Goal: Answer question/provide support

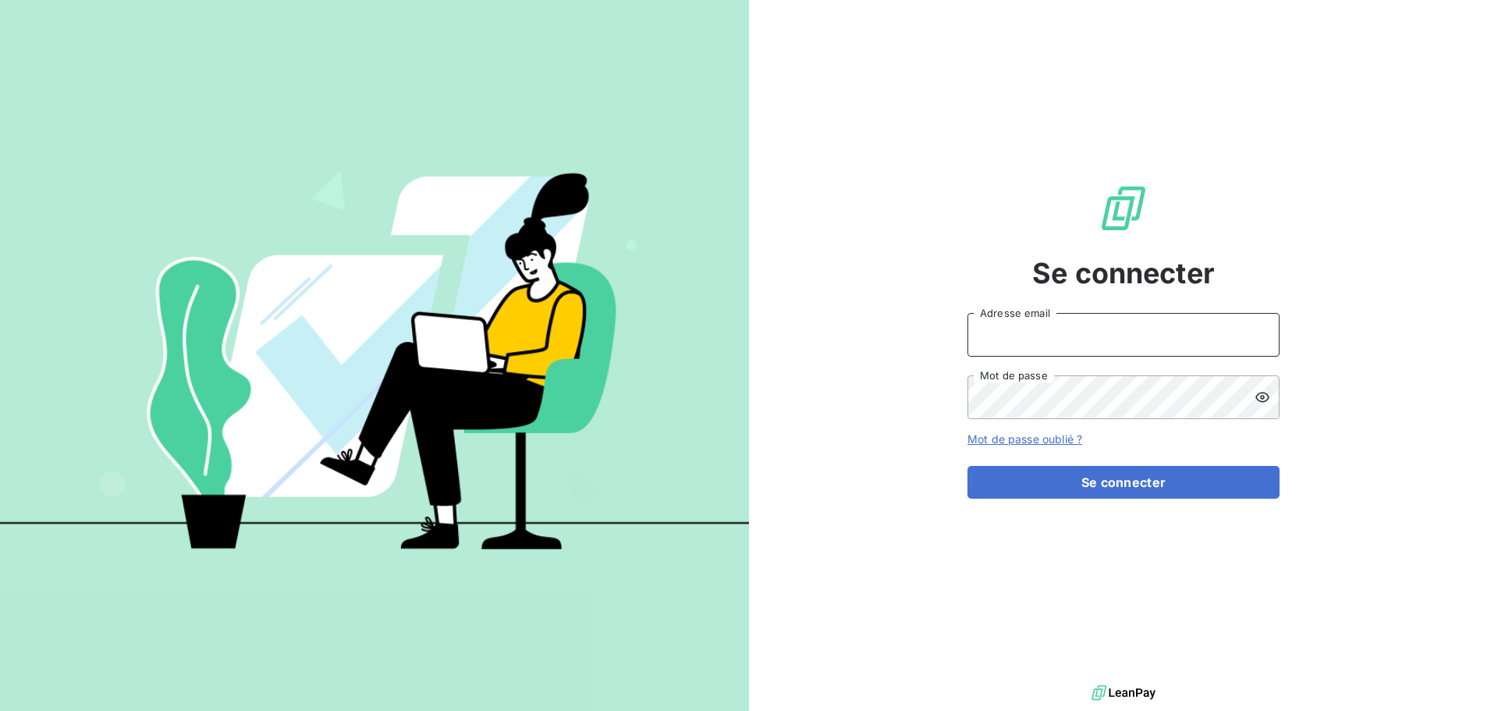
click at [1031, 323] on input "Adresse email" at bounding box center [1123, 335] width 312 height 44
type input "shap.oliva-zarrabi@innovorder.fr"
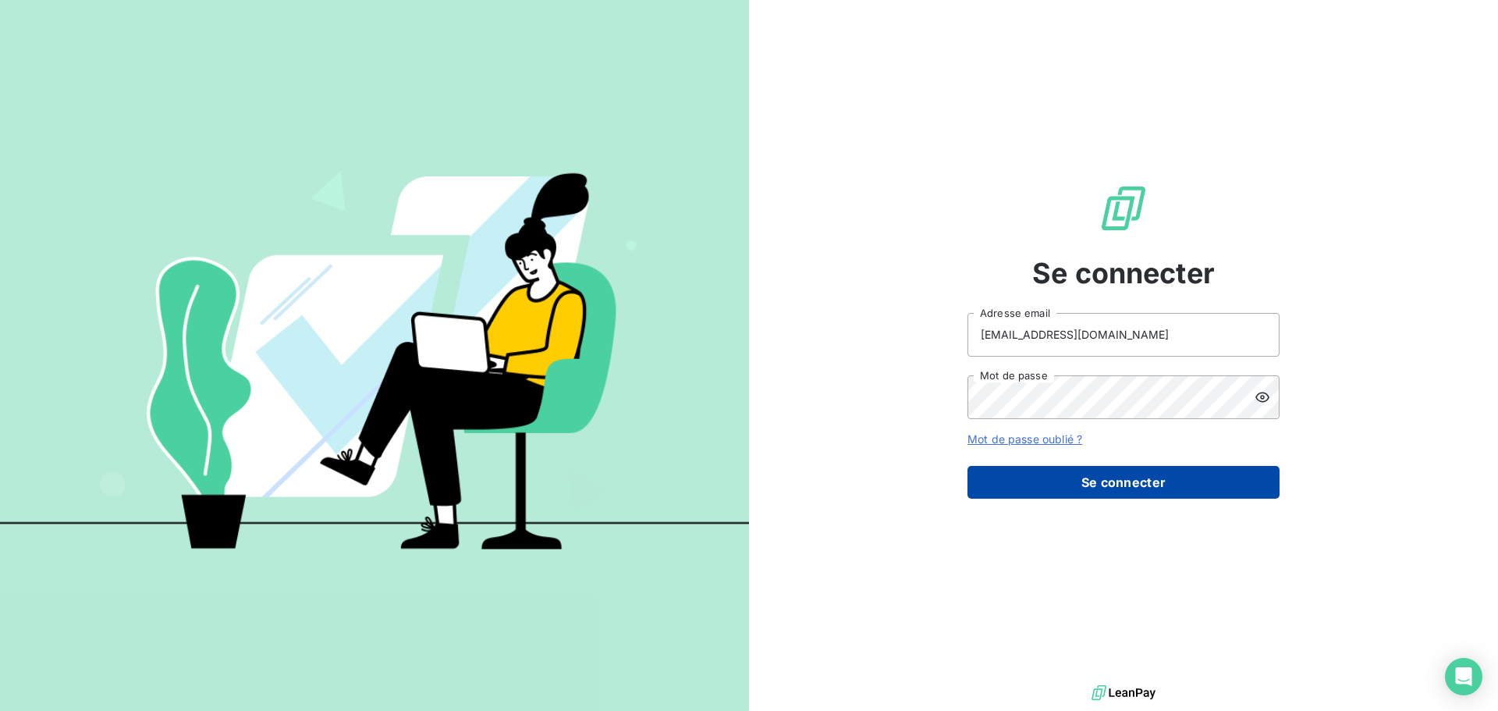
click at [1067, 475] on button "Se connecter" at bounding box center [1123, 482] width 312 height 33
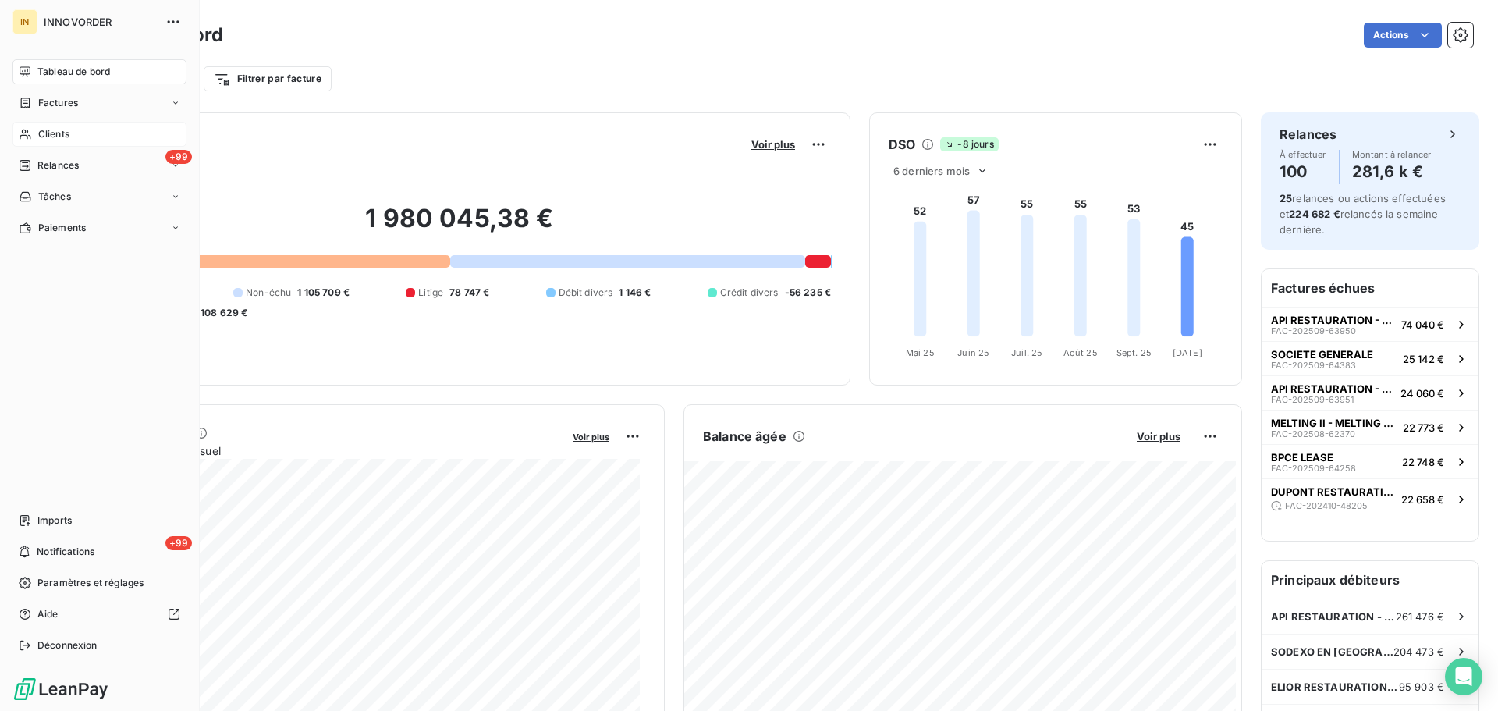
click at [31, 135] on icon at bounding box center [25, 134] width 13 height 12
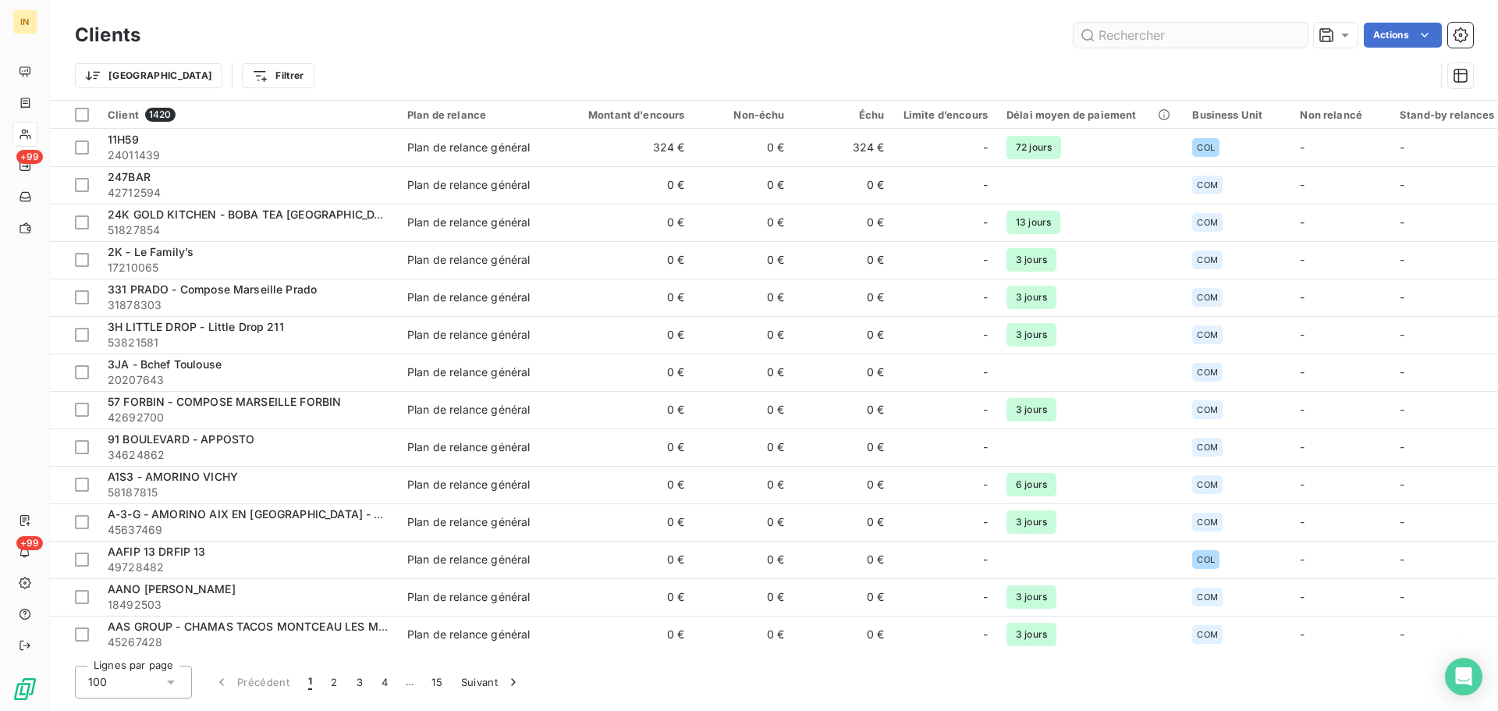
click at [1155, 39] on input "text" at bounding box center [1190, 35] width 234 height 25
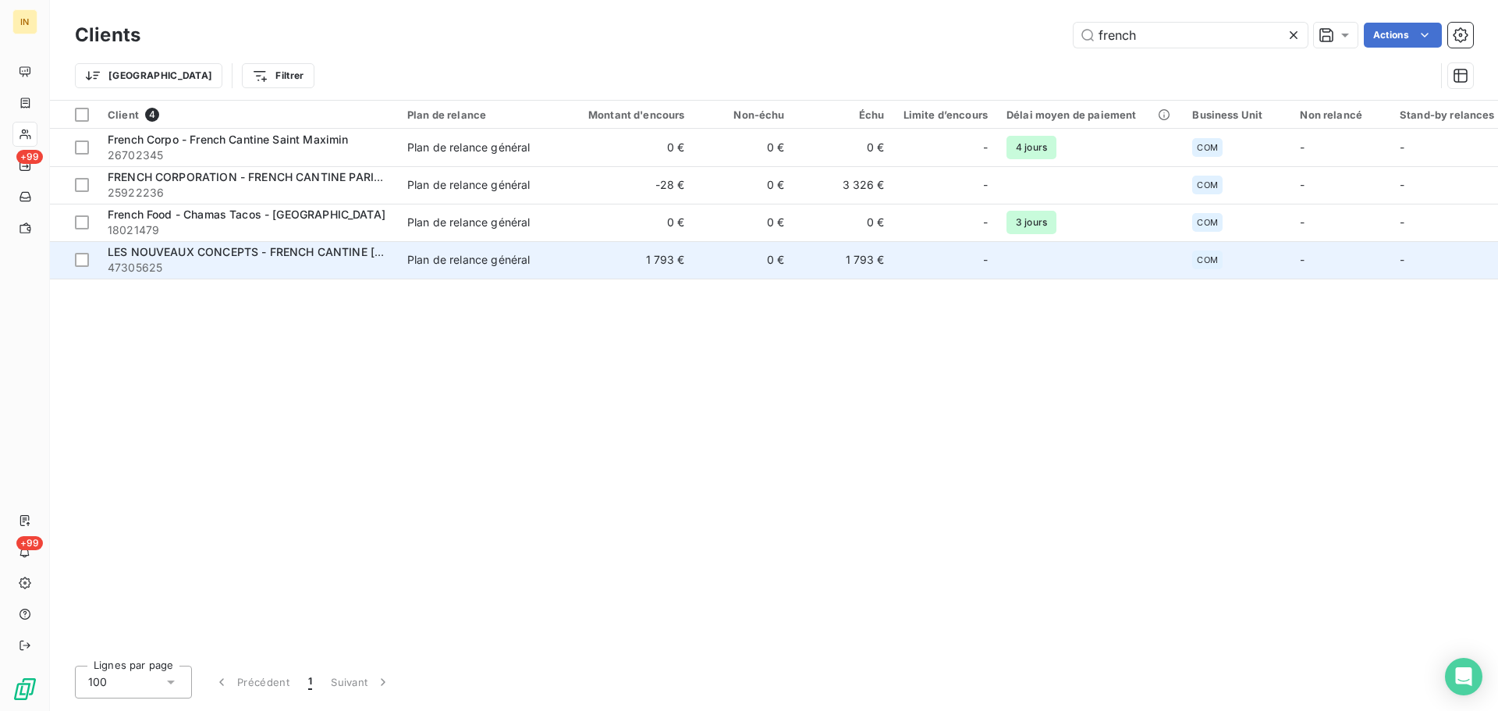
type input "french"
click at [215, 253] on span "LES NOUVEAUX CONCEPTS - FRENCH CANTINE PARIS 13" at bounding box center [303, 251] width 391 height 13
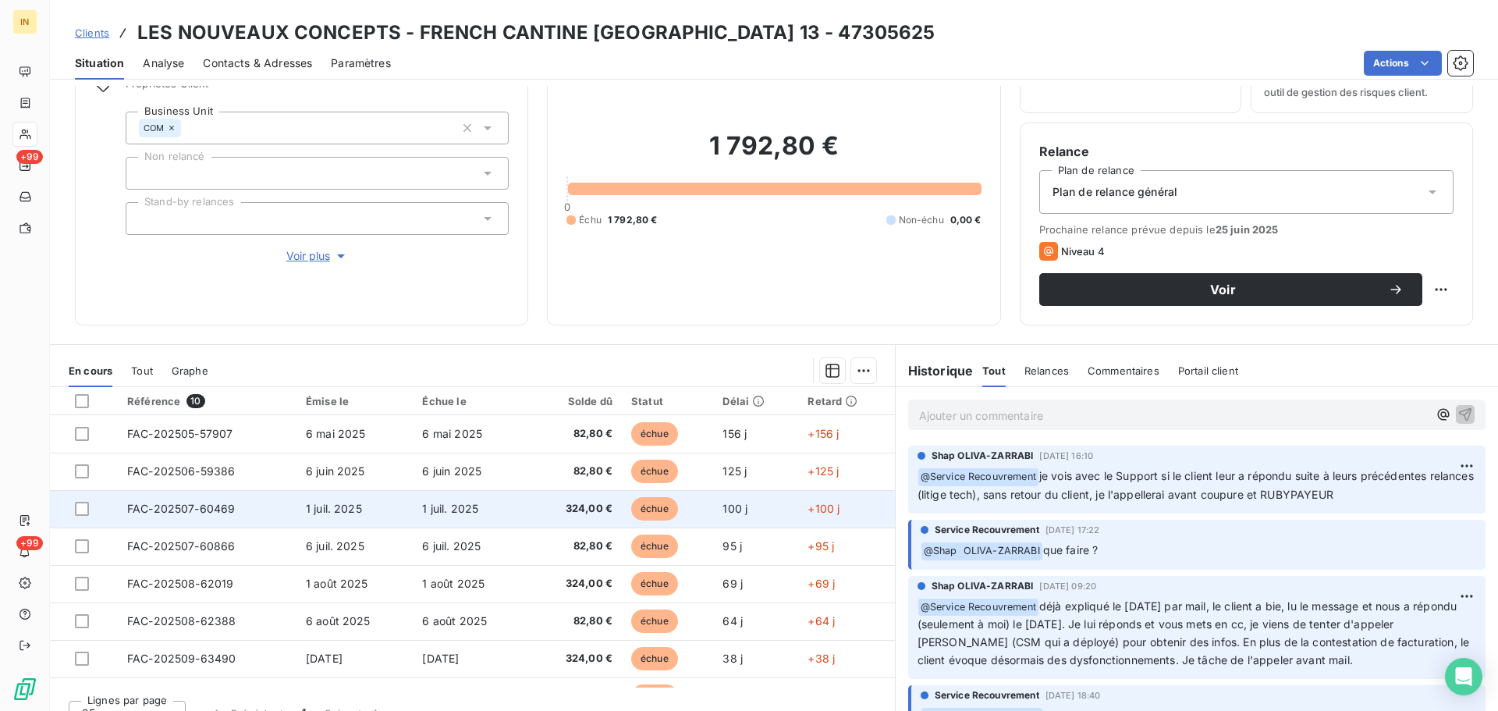
scroll to position [105, 0]
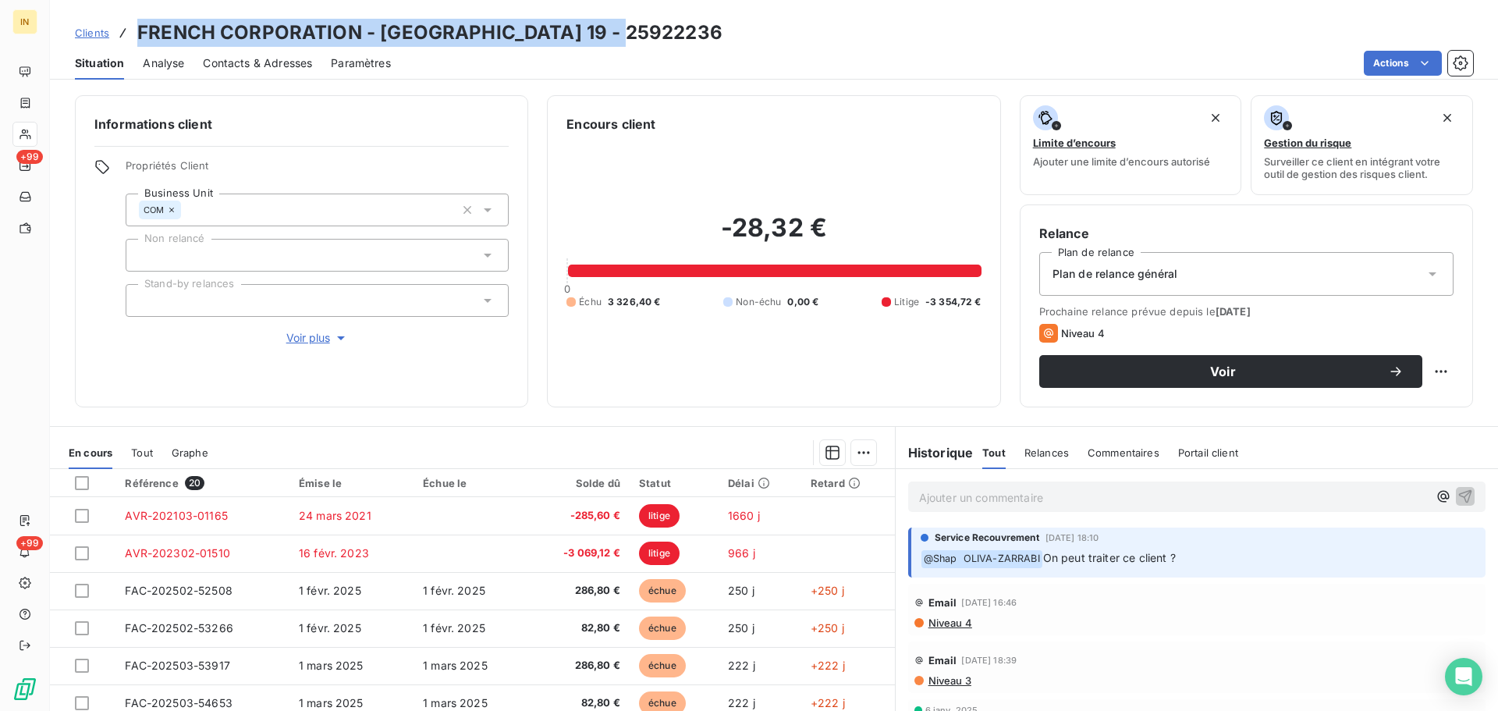
drag, startPoint x: 626, startPoint y: 31, endPoint x: 125, endPoint y: 31, distance: 500.9
click at [125, 31] on div "Clients FRENCH CORPORATION - [GEOGRAPHIC_DATA] 19 - 25922236" at bounding box center [399, 33] width 648 height 28
copy h3 "FRENCH CORPORATION - FRENCH CANTINE PARIS 19"
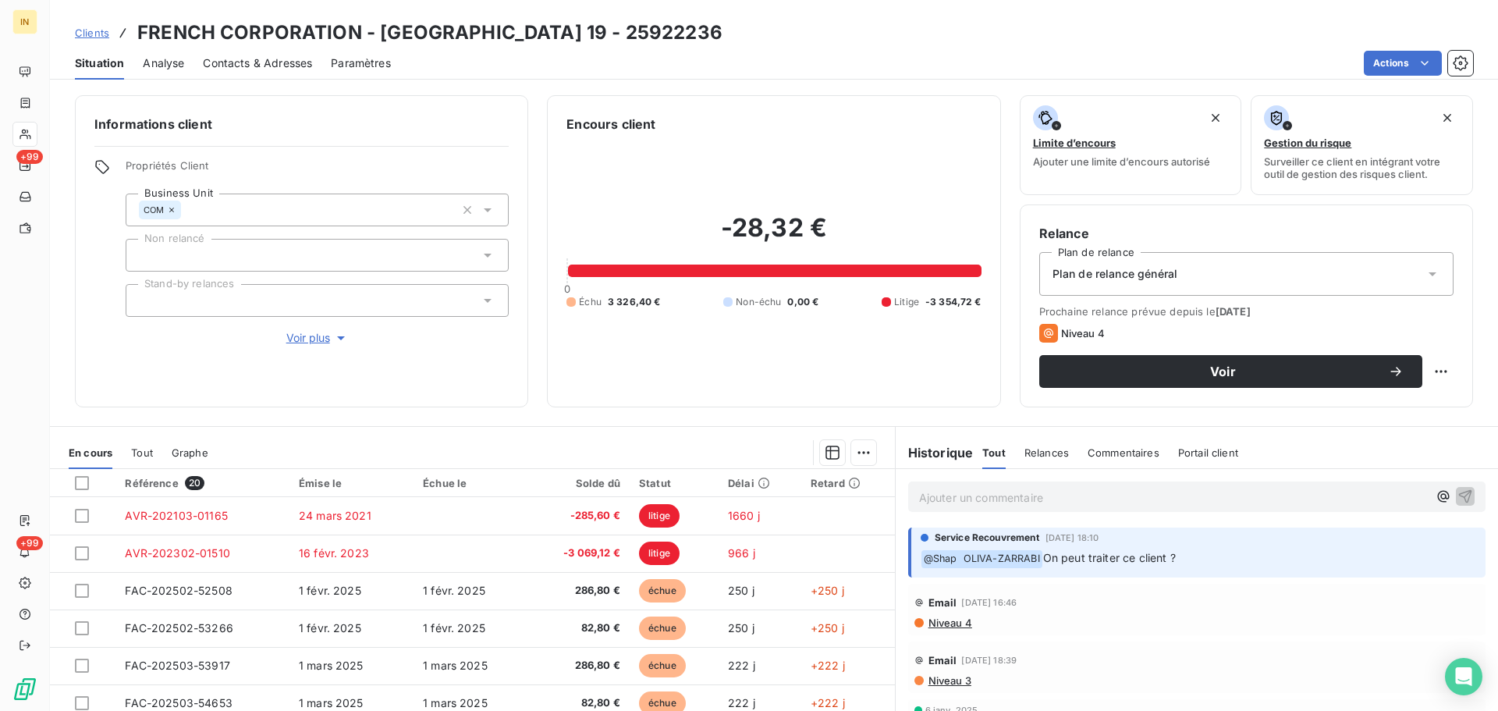
click at [998, 429] on p "Ajouter un commentaire ﻿" at bounding box center [1173, 498] width 509 height 20
click at [998, 429] on span "Service Recouvrement" at bounding box center [1298, 566] width 118 height 13
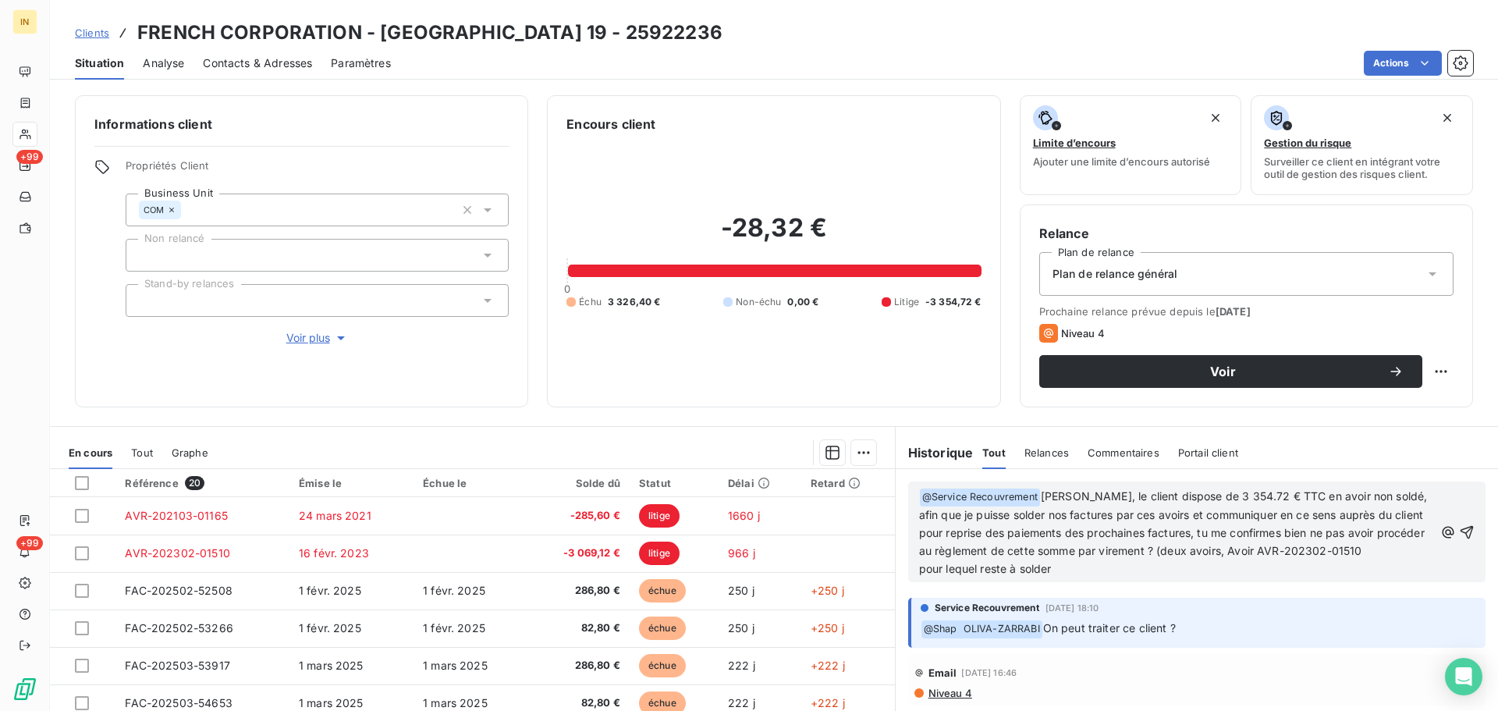
click at [998, 429] on span "On peut traiter ce client ?" at bounding box center [1109, 627] width 133 height 13
drag, startPoint x: 1071, startPoint y: 573, endPoint x: 1007, endPoint y: 570, distance: 64.0
click at [998, 429] on p "pour lequel reste à solder" at bounding box center [1176, 569] width 515 height 18
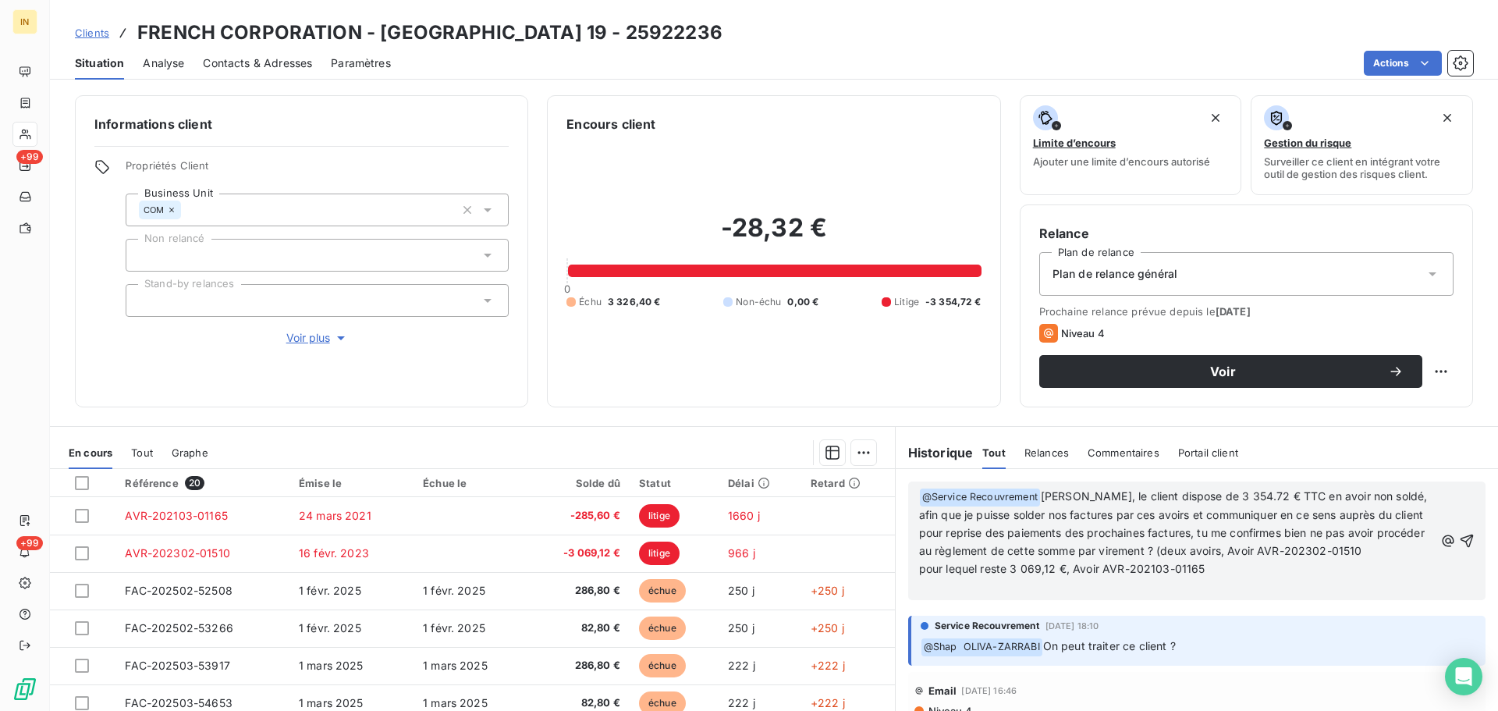
click at [998, 429] on p "pour lequel reste 3 069,12 €, Avoir AVR-202103-01165" at bounding box center [1176, 569] width 515 height 18
click at [998, 429] on p "pour lequel reste 3 069,12 € TTC, Avoir AVR-202103-01165 pour lequel reste 285,…" at bounding box center [1176, 569] width 515 height 18
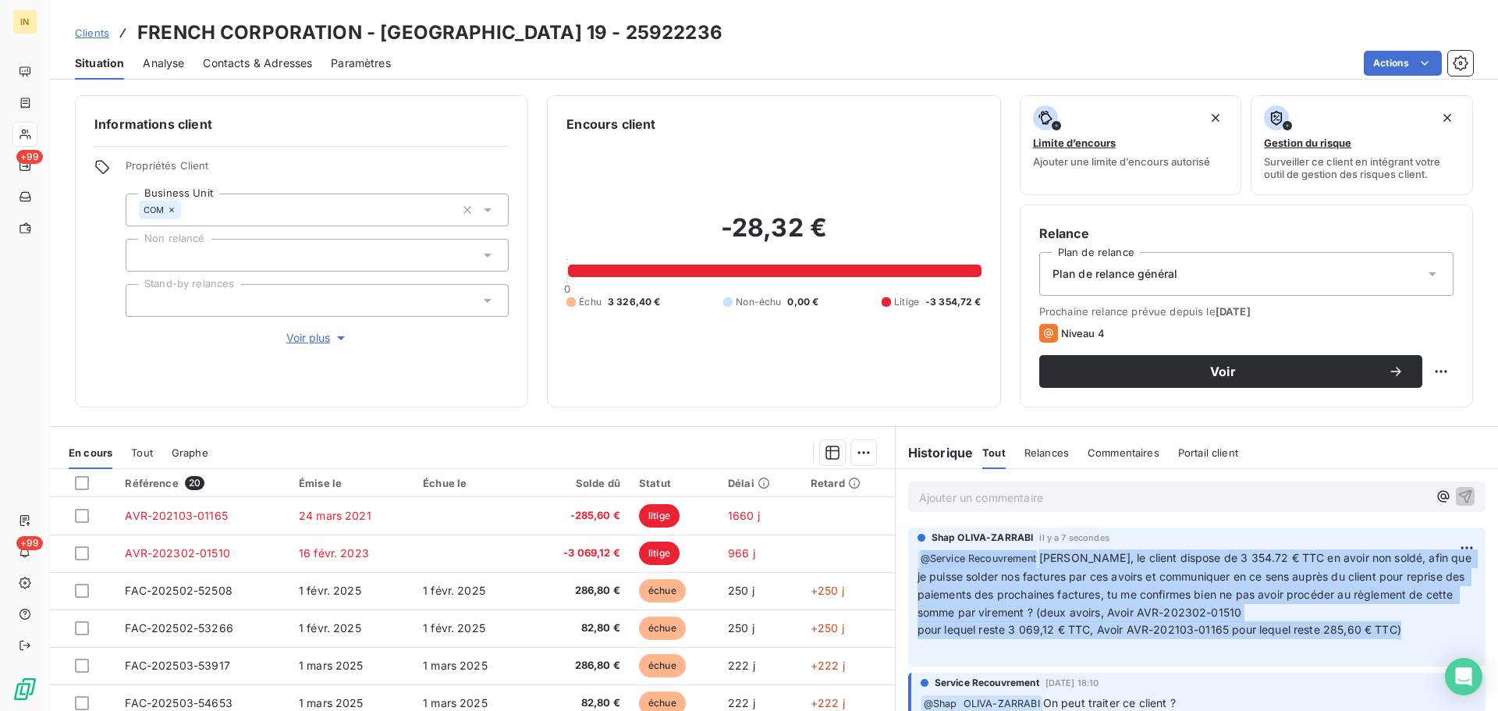
drag, startPoint x: 1403, startPoint y: 631, endPoint x: 914, endPoint y: 565, distance: 493.6
click at [917, 565] on p "﻿ @ Service Recouvrement Anthony, le client dispose de 3 354.72 € TTC en avoir …" at bounding box center [1196, 603] width 559 height 108
copy p "@ Service Recouvrement Anthony, le client dispose de 3 354.72 € TTC en avoir no…"
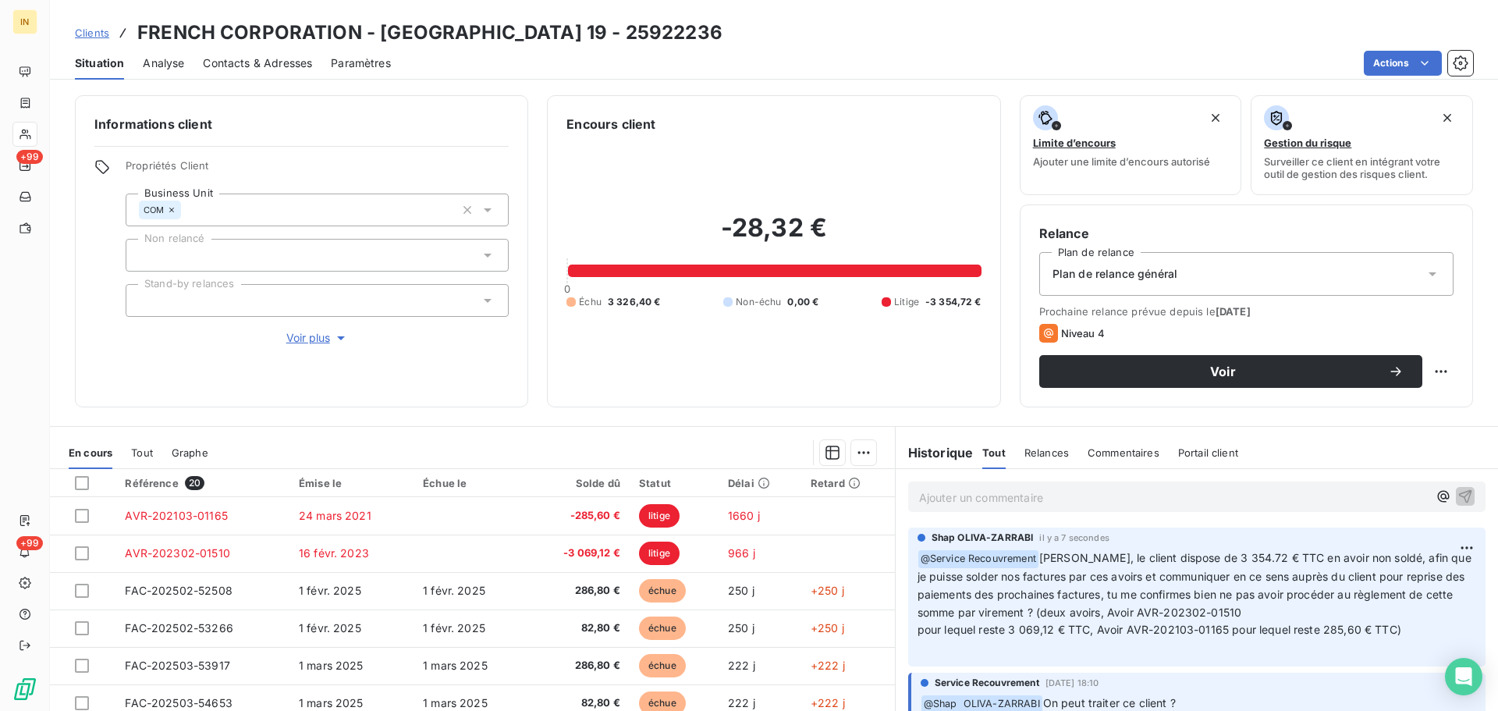
click at [1012, 494] on p "Ajouter un commentaire ﻿" at bounding box center [1173, 498] width 509 height 20
